Goal: Transaction & Acquisition: Subscribe to service/newsletter

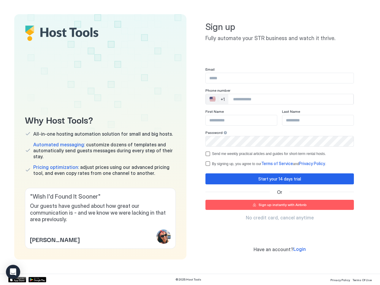
click at [190, 142] on div "Why Host Tools? All-in-one hosting automation solution for small and big hosts.…" at bounding box center [189, 136] width 351 height 245
click at [100, 218] on span "Our guests have gushed about how great our communication is - and we know we we…" at bounding box center [100, 213] width 141 height 20
click at [217, 99] on div "🇺🇸 +1" at bounding box center [217, 99] width 22 height 10
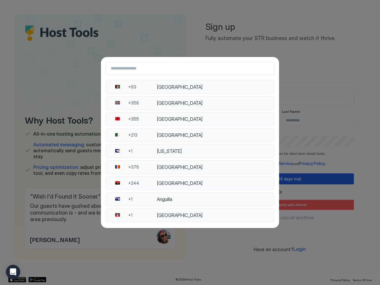
click at [224, 133] on div "[GEOGRAPHIC_DATA]" at bounding box center [214, 135] width 114 height 6
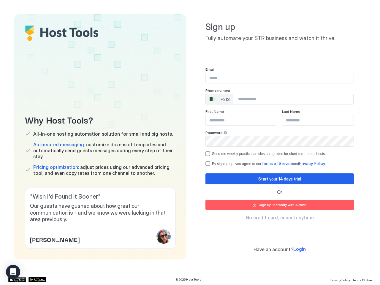
click at [280, 154] on div "Send me weekly practical articles and guides for short-term rental hosts." at bounding box center [269, 154] width 114 height 4
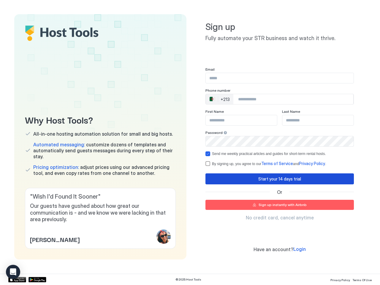
click at [280, 179] on div "Start your 14 days trial" at bounding box center [279, 179] width 43 height 6
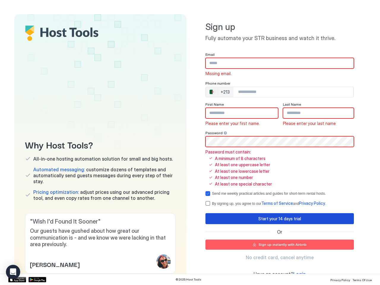
click at [280, 205] on span "Terms of Service" at bounding box center [277, 203] width 32 height 5
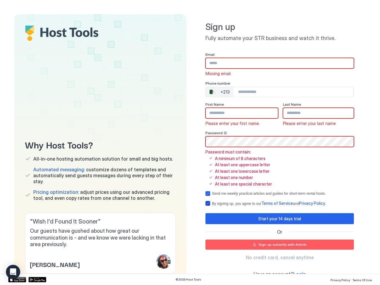
click at [13, 272] on icon "Open Intercom Messenger" at bounding box center [13, 271] width 6 height 7
